Goal: Download file/media

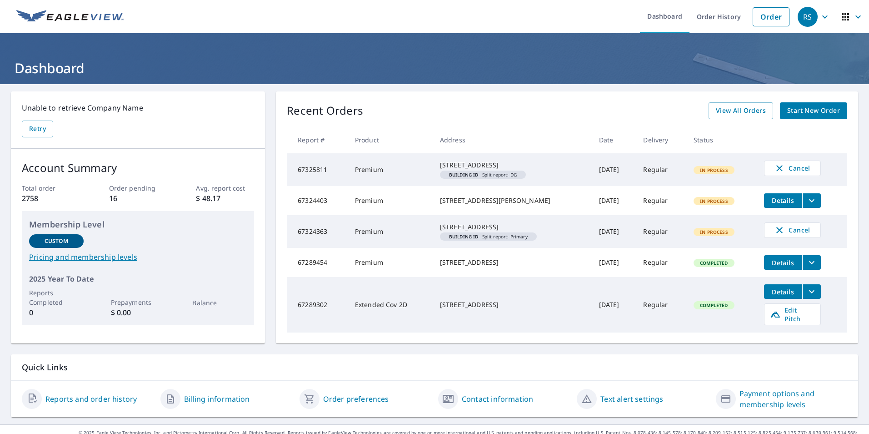
click at [806, 206] on icon "filesDropdownBtn-67324403" at bounding box center [811, 200] width 11 height 11
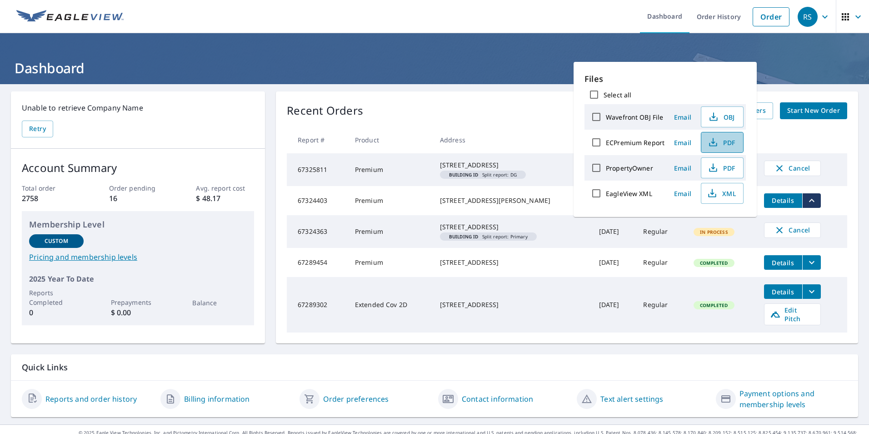
click at [723, 146] on span "PDF" at bounding box center [721, 142] width 29 height 11
click at [524, 111] on div "Recent Orders View All Orders Start New Order" at bounding box center [567, 110] width 560 height 17
